Goal: Transaction & Acquisition: Purchase product/service

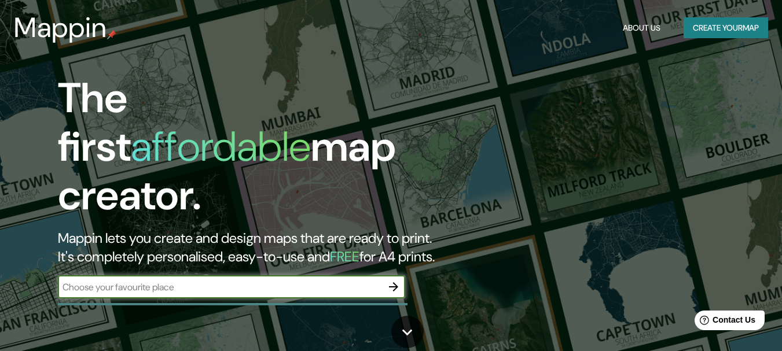
click at [280, 281] on input "text" at bounding box center [220, 287] width 324 height 13
type input "[PERSON_NAME]"
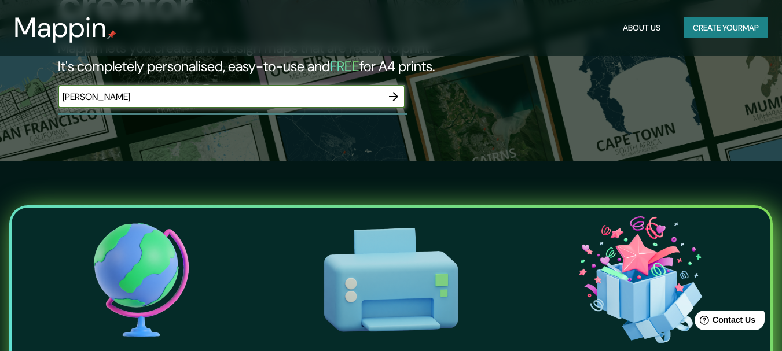
scroll to position [144, 0]
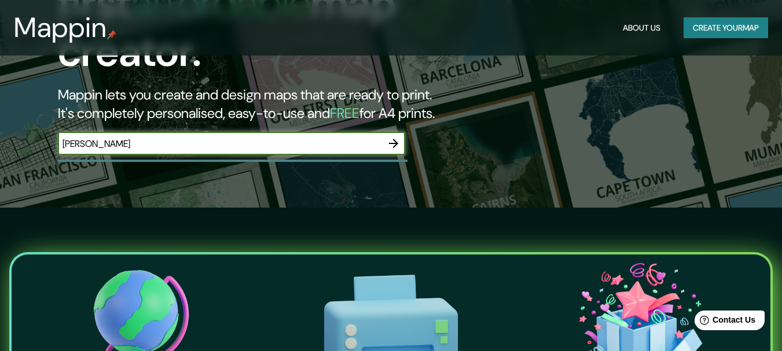
click at [385, 133] on button "button" at bounding box center [393, 143] width 23 height 23
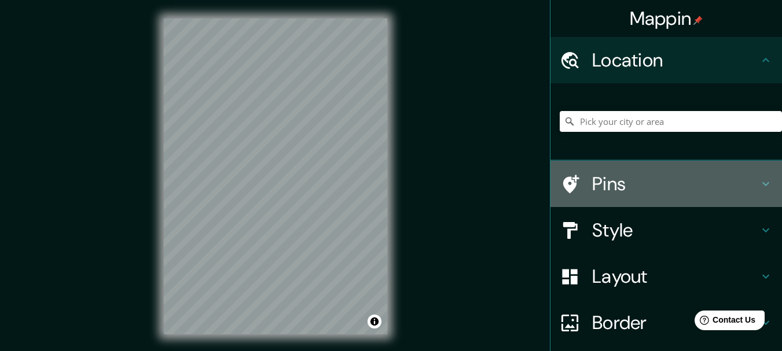
click at [691, 193] on h4 "Pins" at bounding box center [675, 184] width 167 height 23
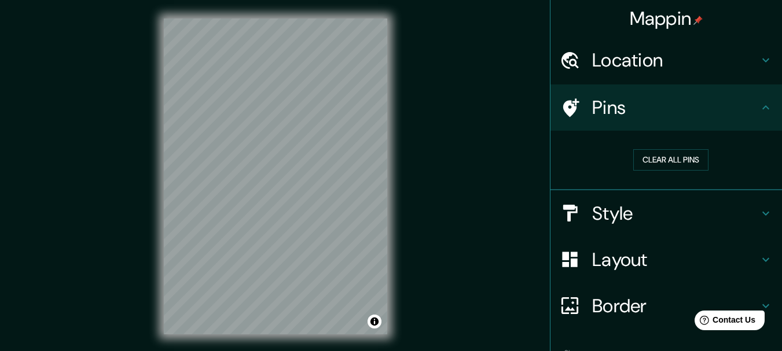
click at [693, 117] on h4 "Pins" at bounding box center [675, 107] width 167 height 23
click at [658, 214] on h4 "Style" at bounding box center [675, 213] width 167 height 23
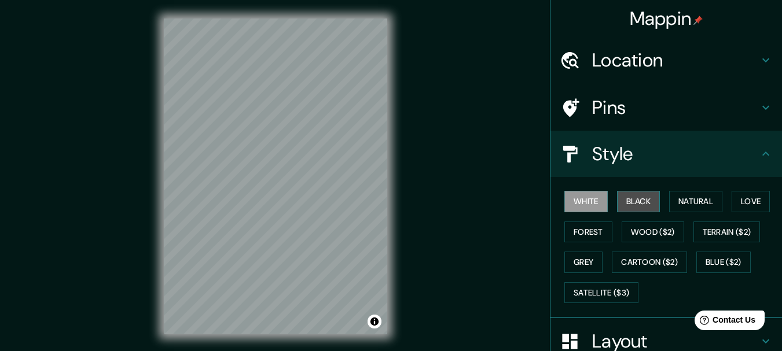
click at [632, 196] on button "Black" at bounding box center [638, 201] width 43 height 21
click at [607, 234] on div "White Black Natural Love Forest Wood ($2) Terrain ($2) Grey Cartoon ($2) Blue (…" at bounding box center [671, 247] width 222 height 122
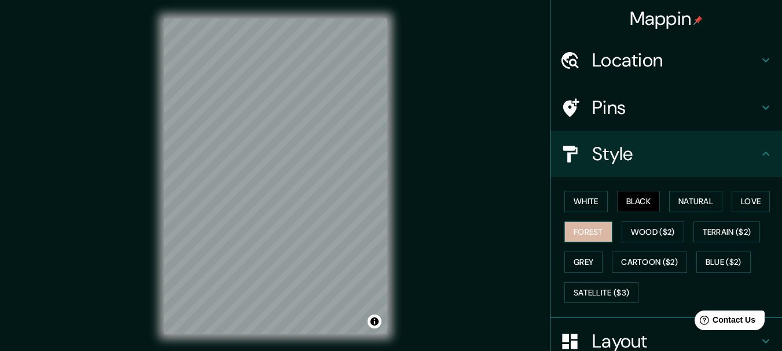
click at [585, 236] on button "Forest" at bounding box center [588, 232] width 48 height 21
click at [577, 269] on button "Grey" at bounding box center [583, 262] width 38 height 21
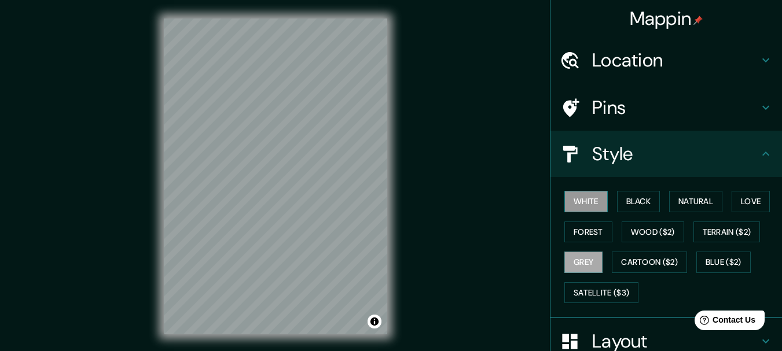
click at [586, 196] on button "White" at bounding box center [585, 201] width 43 height 21
click at [643, 150] on h4 "Style" at bounding box center [675, 153] width 167 height 23
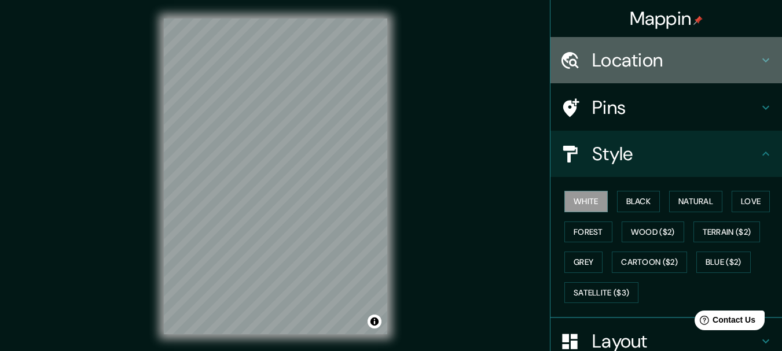
click at [666, 65] on h4 "Location" at bounding box center [675, 60] width 167 height 23
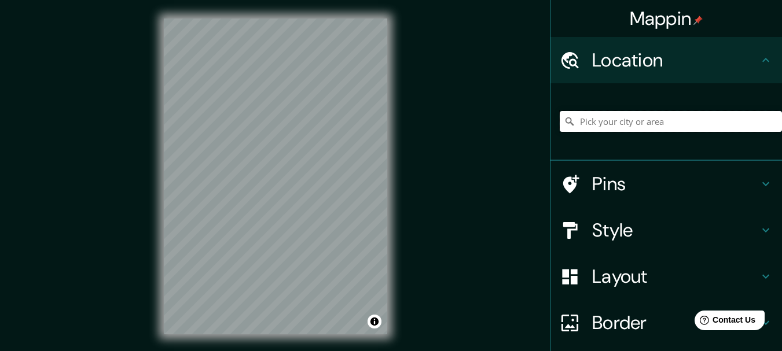
click at [655, 123] on input "Pick your city or area" at bounding box center [671, 121] width 222 height 21
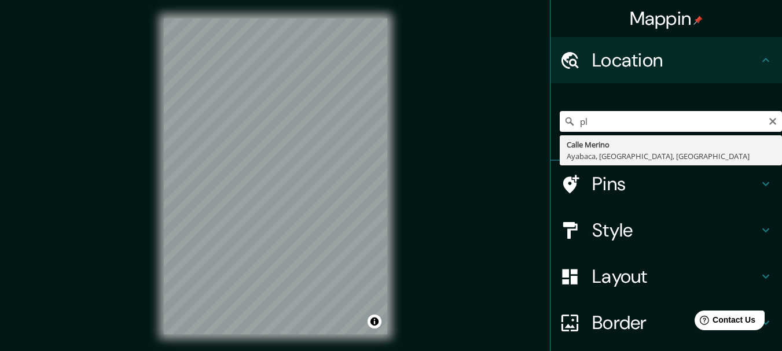
type input "p"
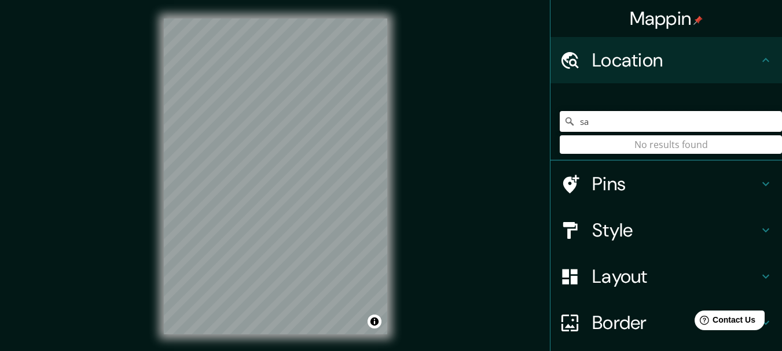
type input "s"
